Goal: Task Accomplishment & Management: Manage account settings

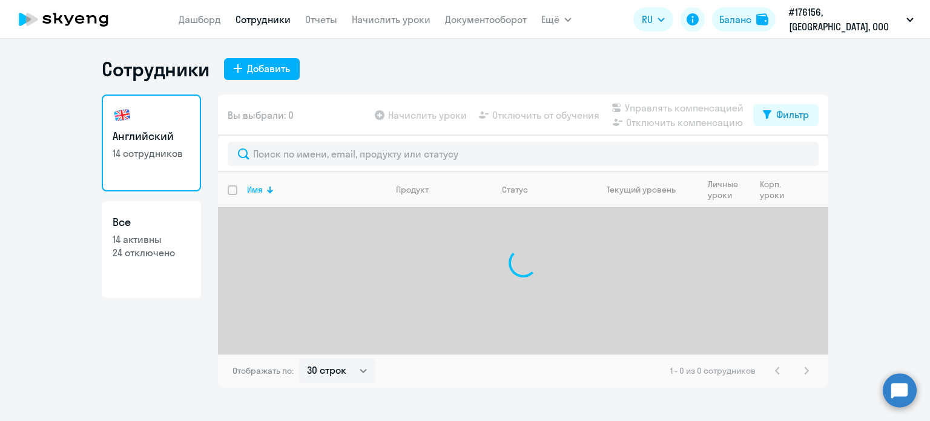
select select "30"
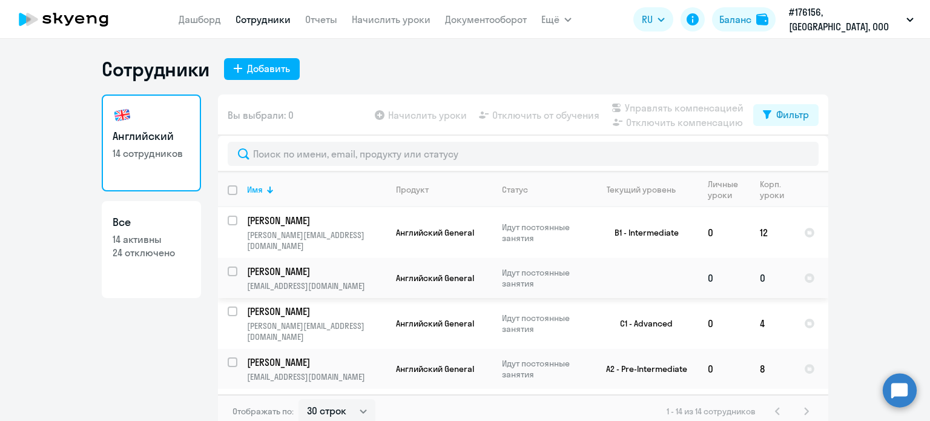
click at [228, 269] on input "select row 22739591" at bounding box center [240, 278] width 24 height 24
checkbox input "true"
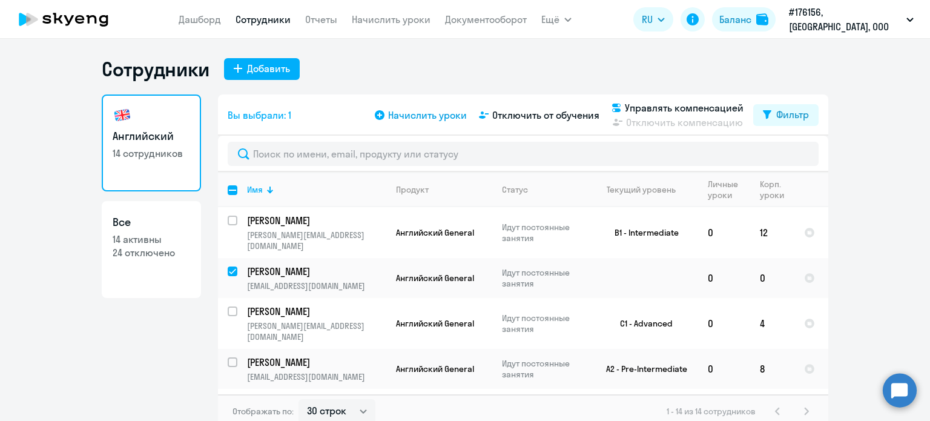
click at [432, 118] on span "Начислить уроки" at bounding box center [427, 115] width 79 height 15
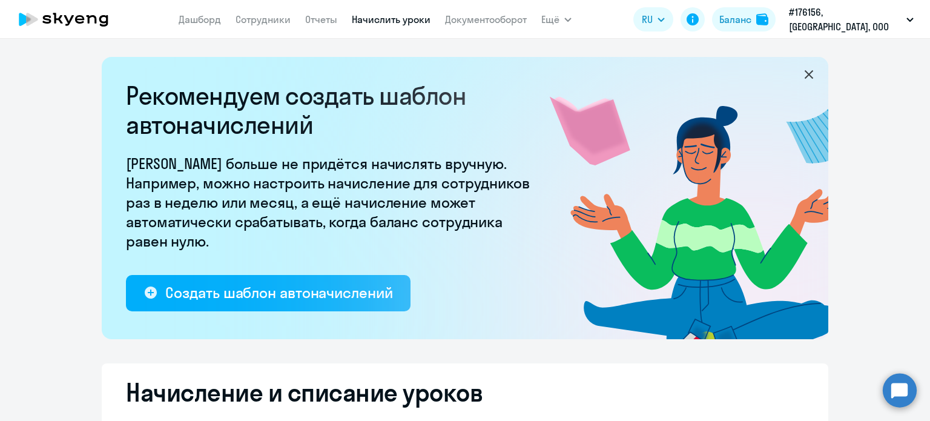
select select "10"
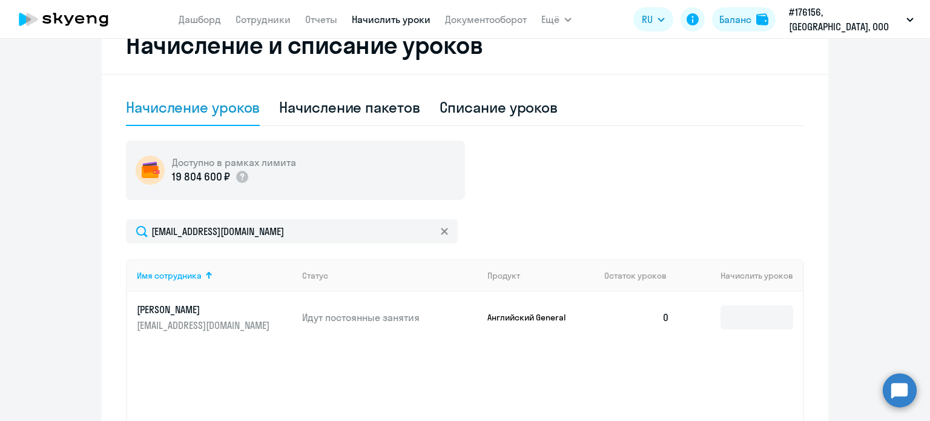
scroll to position [350, 0]
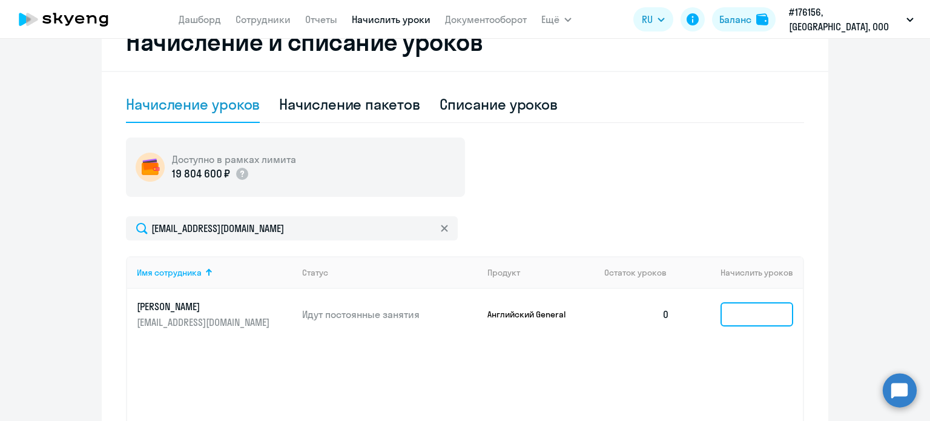
click at [733, 312] on input at bounding box center [756, 314] width 73 height 24
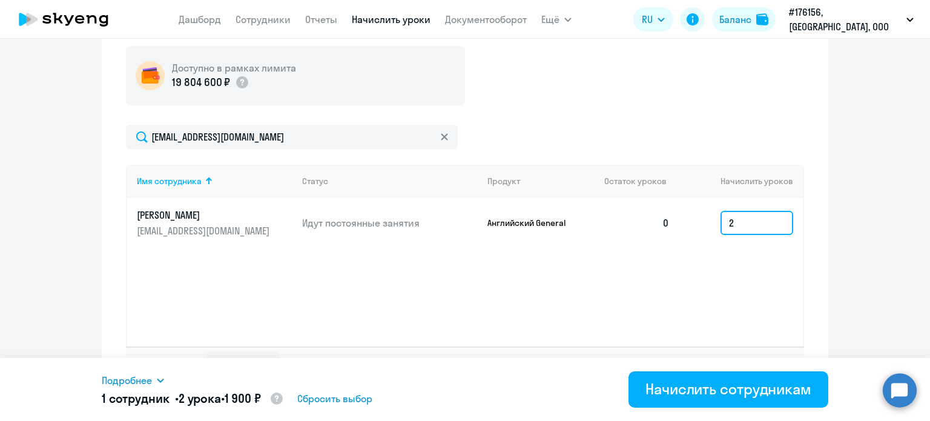
scroll to position [450, 0]
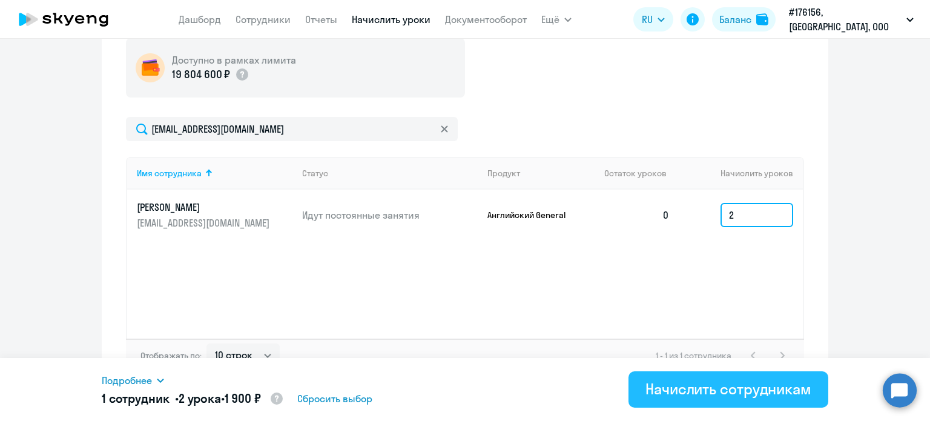
type input "2"
click at [721, 390] on div "Начислить сотрудникам" at bounding box center [728, 388] width 166 height 19
